Goal: Transaction & Acquisition: Purchase product/service

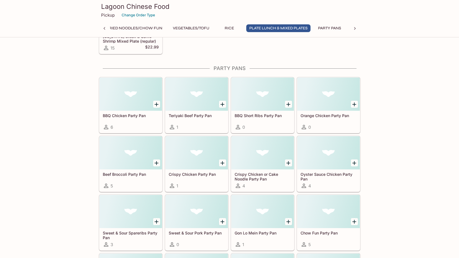
scroll to position [2575, 0]
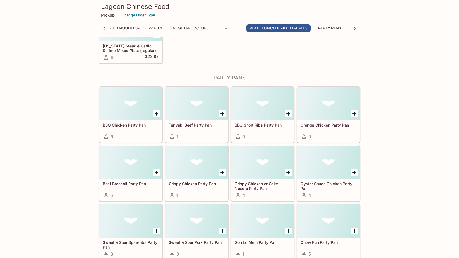
click at [136, 162] on div at bounding box center [130, 162] width 63 height 33
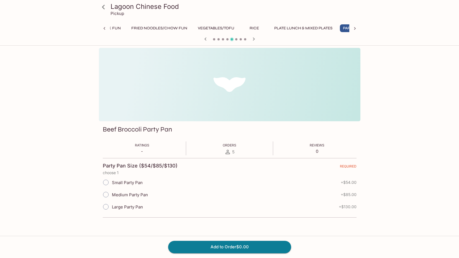
scroll to position [0, 373]
click at [106, 182] on input "Small Party Pan" at bounding box center [106, 183] width 12 height 12
radio input "true"
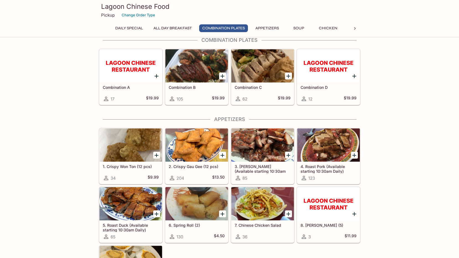
scroll to position [252, 0]
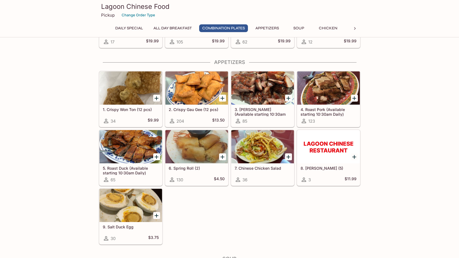
click at [356, 30] on icon at bounding box center [355, 29] width 6 height 6
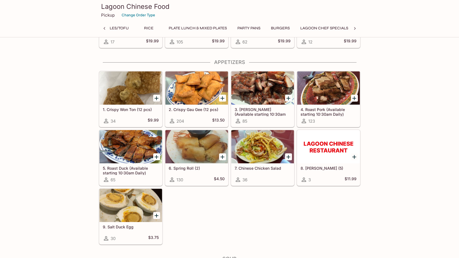
scroll to position [0, 460]
click at [249, 27] on button "Party Pans" at bounding box center [241, 28] width 29 height 8
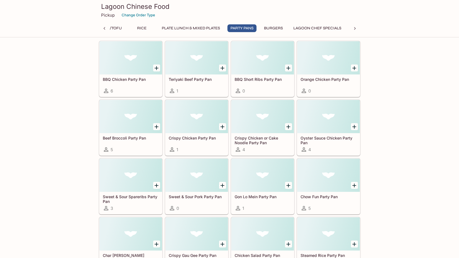
scroll to position [0, 0]
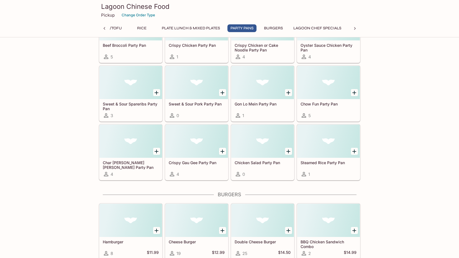
click at [327, 162] on h5 "Steamed Rice Party Pan" at bounding box center [328, 162] width 56 height 5
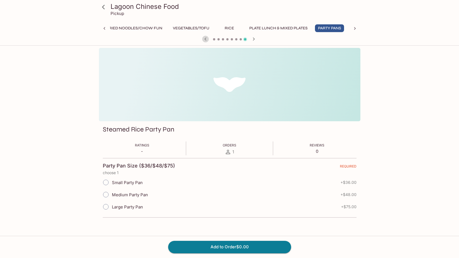
click at [206, 40] on icon "button" at bounding box center [205, 39] width 7 height 7
click at [206, 39] on icon "button" at bounding box center [205, 39] width 7 height 7
click at [207, 38] on icon "button" at bounding box center [205, 39] width 7 height 7
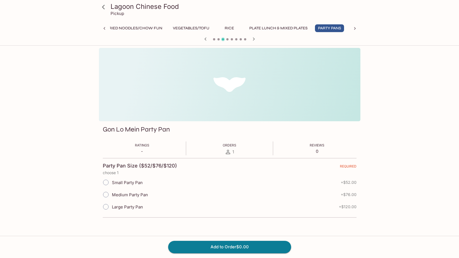
click at [207, 38] on icon "button" at bounding box center [205, 39] width 7 height 7
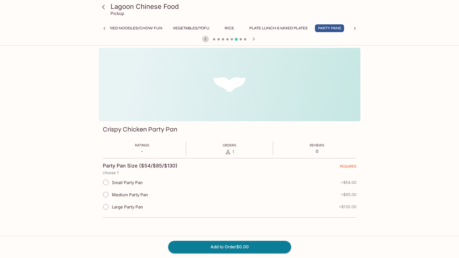
click at [207, 38] on icon "button" at bounding box center [205, 39] width 7 height 7
click at [205, 39] on icon "button" at bounding box center [205, 39] width 7 height 7
click at [205, 38] on icon "button" at bounding box center [205, 39] width 7 height 7
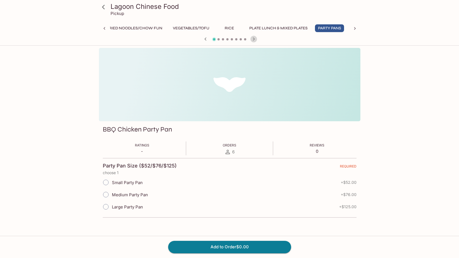
click at [255, 40] on icon "button" at bounding box center [253, 39] width 7 height 7
click at [207, 38] on icon "button" at bounding box center [205, 39] width 7 height 7
click at [232, 150] on span "6" at bounding box center [233, 151] width 2 height 5
click at [203, 40] on icon "button" at bounding box center [205, 39] width 7 height 7
